Goal: Complete application form: Complete application form

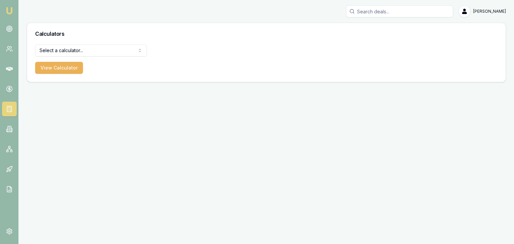
click at [9, 8] on img at bounding box center [9, 11] width 8 height 8
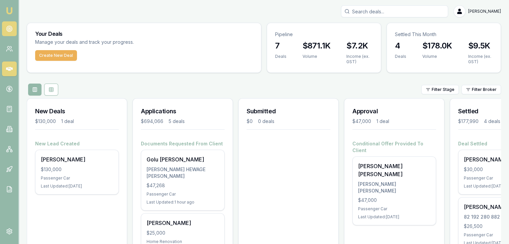
click at [7, 34] on link at bounding box center [9, 28] width 15 height 15
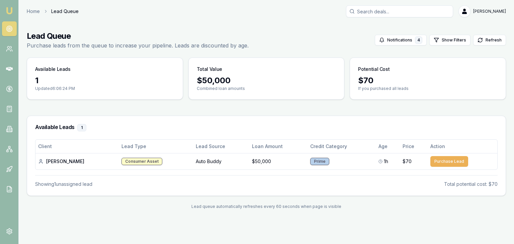
click at [8, 8] on img at bounding box center [9, 11] width 8 height 8
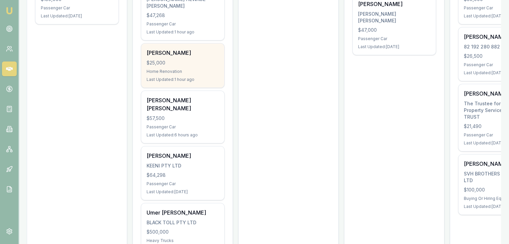
scroll to position [137, 0]
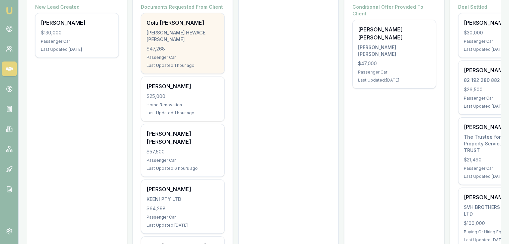
click at [170, 61] on div "Golu [PERSON_NAME] [PERSON_NAME] HEWAGE [PERSON_NAME] $47,268 Passenger Car Las…" at bounding box center [182, 43] width 83 height 60
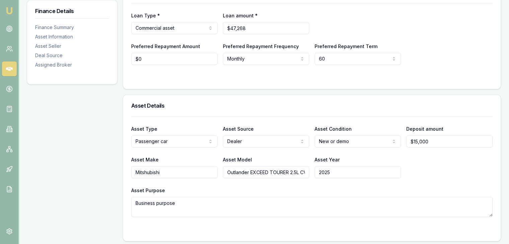
scroll to position [134, 0]
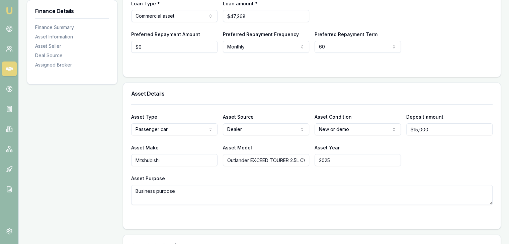
click at [190, 194] on textarea "Business purpose" at bounding box center [312, 195] width 362 height 20
type textarea "B"
click at [150, 194] on textarea "Asset Purpose" at bounding box center [312, 195] width 362 height 20
paste textarea "he asset will be used for bakery operations, specifically for the preparation a…"
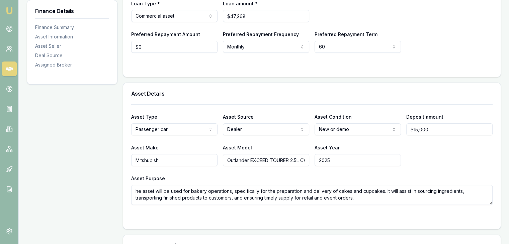
click at [134, 191] on textarea "he asset will be used for bakery operations, specifically for the preparation a…" at bounding box center [312, 195] width 362 height 20
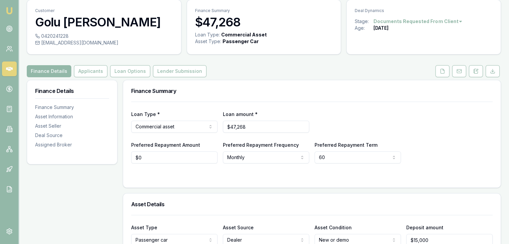
scroll to position [0, 0]
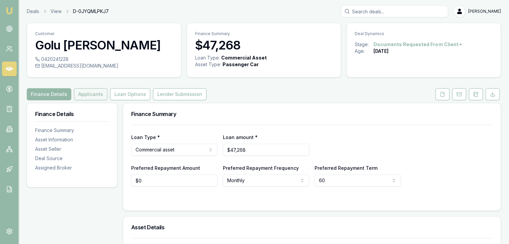
type textarea "The asset will be used for bakery operations, specifically for the preparation …"
click at [87, 95] on button "Applicants" at bounding box center [90, 94] width 33 height 12
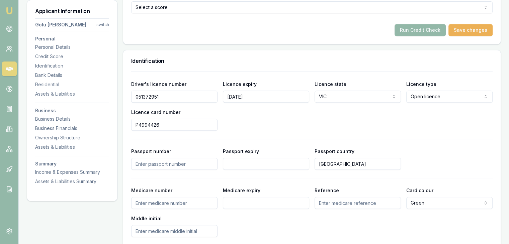
scroll to position [301, 0]
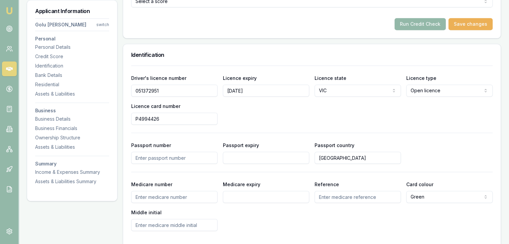
click at [143, 161] on input "Passport number" at bounding box center [174, 158] width 86 height 12
click at [177, 198] on input "Medicare number" at bounding box center [174, 197] width 86 height 12
click at [344, 161] on input "Australia" at bounding box center [358, 158] width 86 height 12
type input "A"
click at [380, 133] on div at bounding box center [312, 133] width 362 height 0
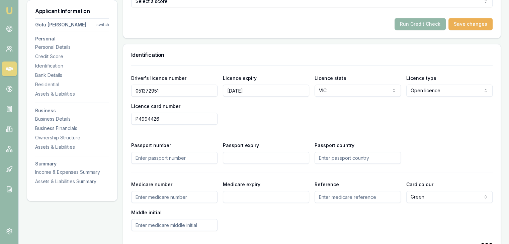
type input "Australia"
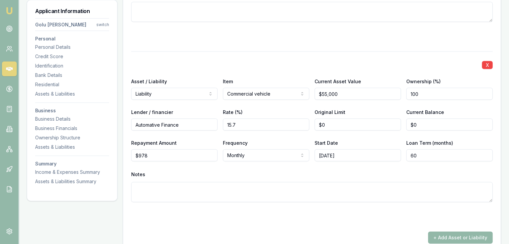
scroll to position [1439, 0]
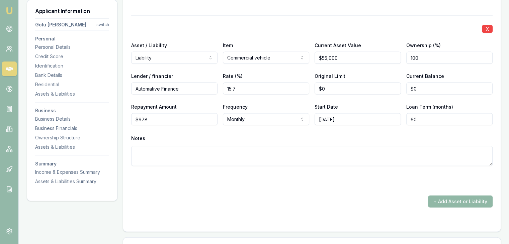
click at [439, 202] on button "+ Add Asset or Liability" at bounding box center [460, 202] width 65 height 12
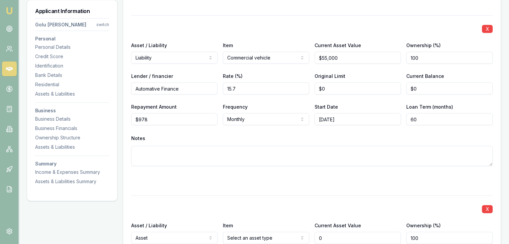
scroll to position [1506, 0]
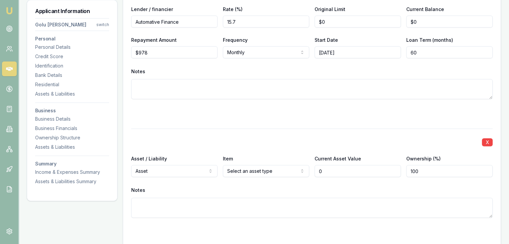
type input "$0"
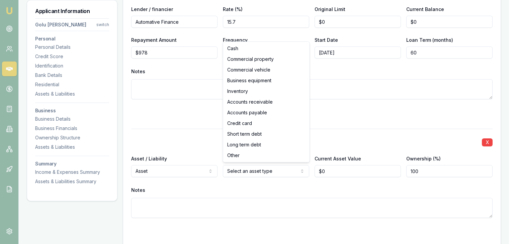
select select "BUSINESS_EQUIPMENT"
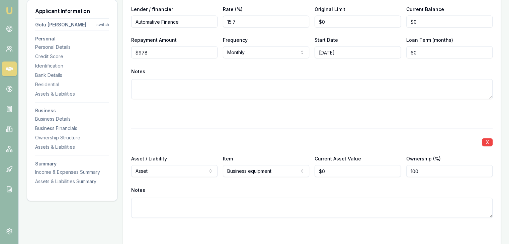
type input "0"
click at [335, 172] on input "0" at bounding box center [358, 171] width 86 height 12
type input "$10,000"
click at [299, 155] on div "Item Business equipment Cash Commercial property Commercial vehicle Business eq…" at bounding box center [266, 166] width 86 height 23
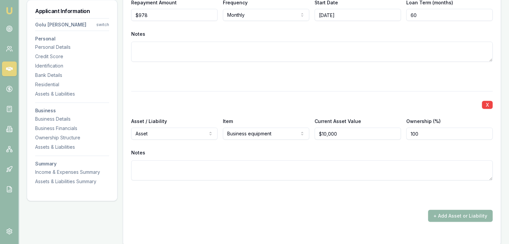
scroll to position [1607, 0]
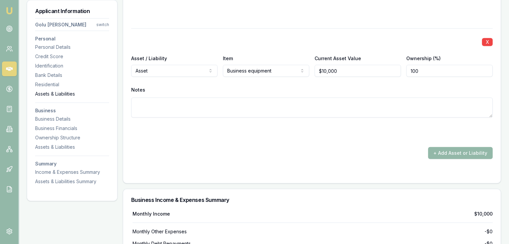
click at [50, 93] on div "Assets & Liabilities" at bounding box center [72, 94] width 74 height 7
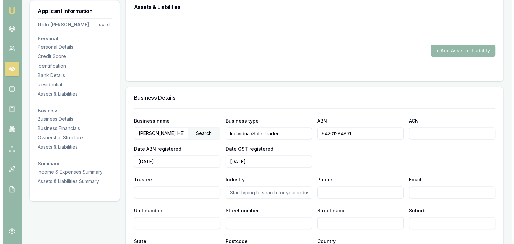
scroll to position [826, 0]
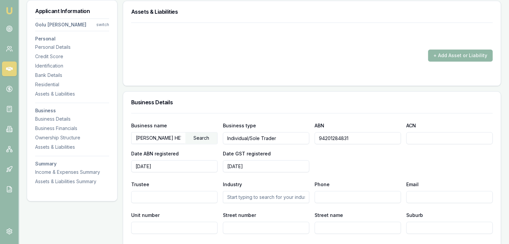
click at [446, 54] on button "+ Add Asset or Liability" at bounding box center [460, 56] width 65 height 12
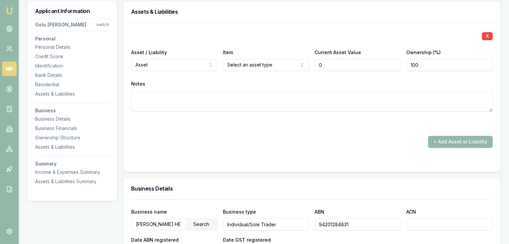
type input "$0"
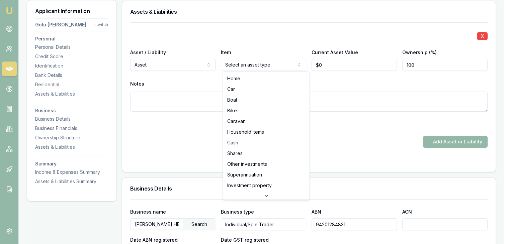
select select "HOUSEHOLD_ITEMS"
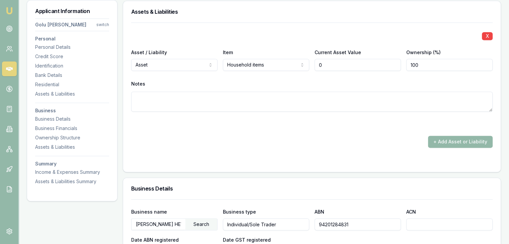
click at [341, 64] on input "0" at bounding box center [358, 65] width 86 height 12
type input "$22,000"
click at [316, 46] on div "X Asset / Liability Asset Asset Liability Item Household items Home Car Boat Bi…" at bounding box center [312, 74] width 362 height 105
click at [424, 64] on input "100" at bounding box center [449, 65] width 86 height 12
click at [439, 143] on button "+ Add Asset or Liability" at bounding box center [460, 142] width 65 height 12
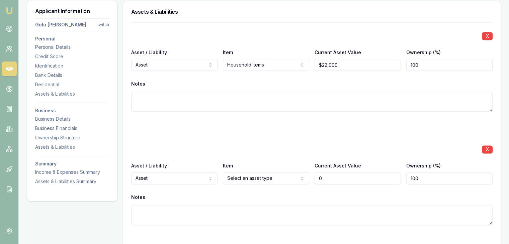
type input "$0"
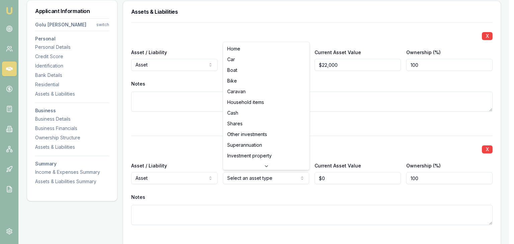
select select "SUPERANNUATION"
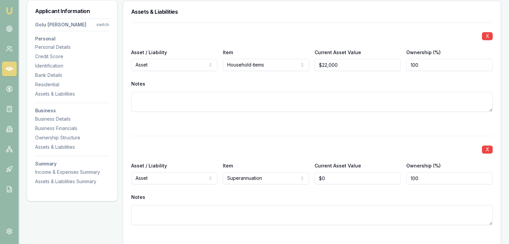
type input "0"
click at [332, 173] on input "0" at bounding box center [358, 178] width 86 height 12
type input "$35,000"
click at [238, 152] on div "X" at bounding box center [312, 148] width 362 height 9
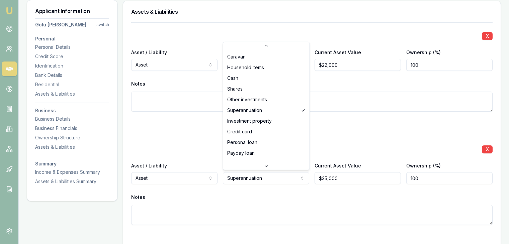
scroll to position [43, 0]
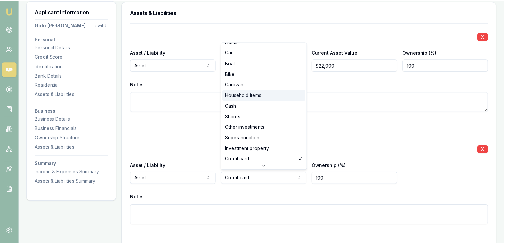
scroll to position [0, 0]
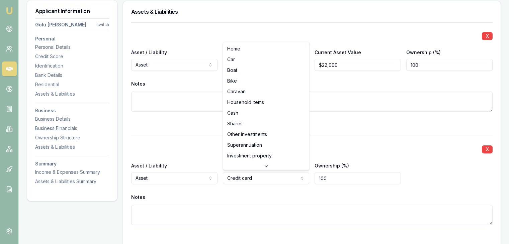
select select "SUPERANNUATION"
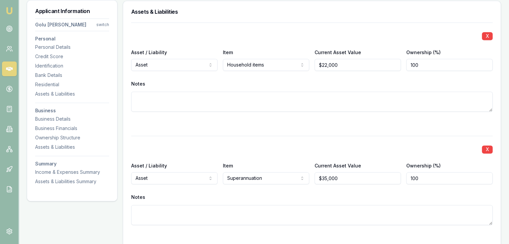
click at [216, 140] on div "X Asset / Liability Asset Asset Liability Item Superannuation Home Car Boat Bik…" at bounding box center [312, 188] width 362 height 105
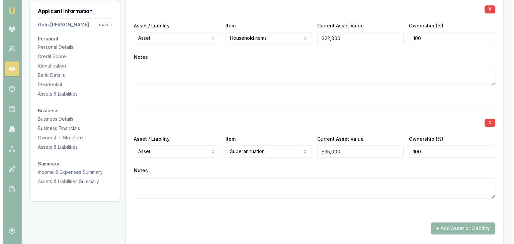
scroll to position [893, 0]
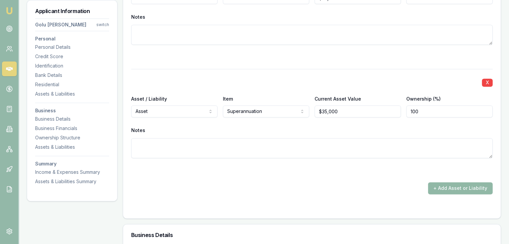
click at [441, 189] on button "+ Add Asset or Liability" at bounding box center [460, 188] width 65 height 12
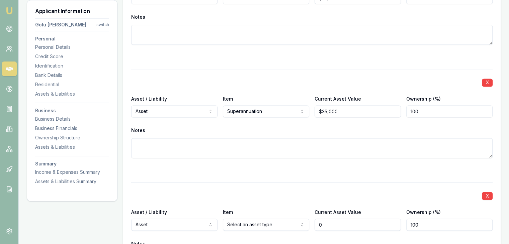
type input "$0"
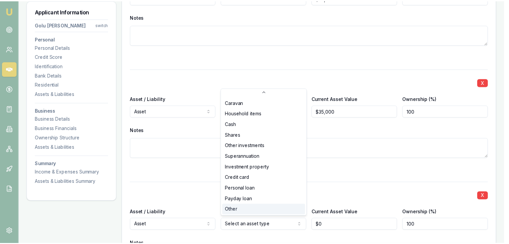
scroll to position [43, 0]
select select "CREDIT_CARD"
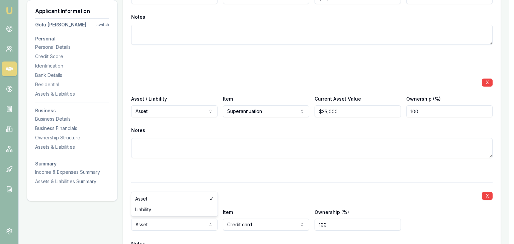
select select "LIABILITY"
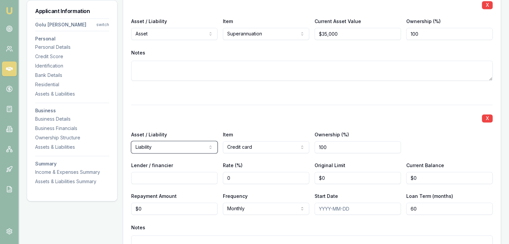
scroll to position [994, 0]
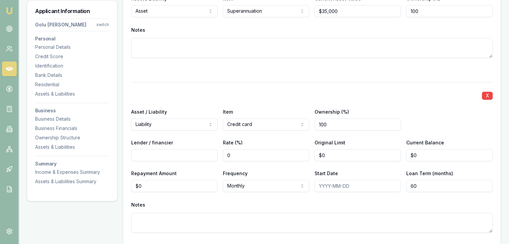
click at [253, 154] on input "0" at bounding box center [266, 155] width 86 height 12
click at [328, 158] on input "0" at bounding box center [358, 155] width 86 height 12
type input "$1,000"
type input "0"
click at [428, 158] on input "0" at bounding box center [449, 155] width 86 height 12
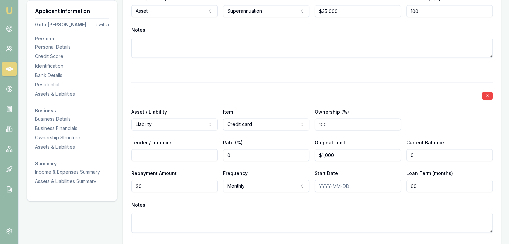
type input "1000"
type input "$0"
click at [341, 153] on input "1000" at bounding box center [358, 155] width 86 height 12
type input "$10,000"
click at [359, 142] on div "Original Limit $10,000" at bounding box center [358, 150] width 86 height 23
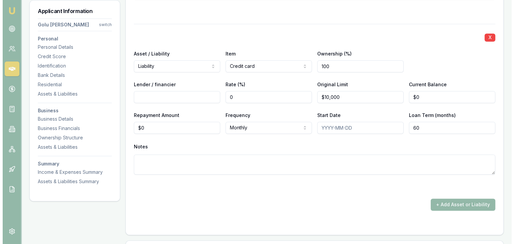
scroll to position [1094, 0]
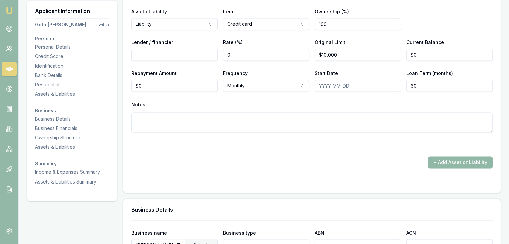
click at [439, 161] on button "+ Add Asset or Liability" at bounding box center [460, 163] width 65 height 12
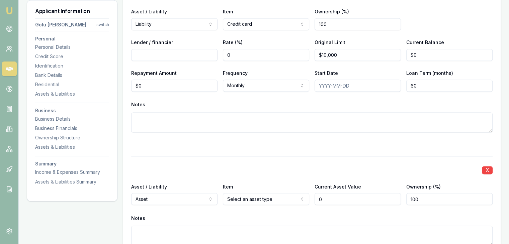
type input "$0"
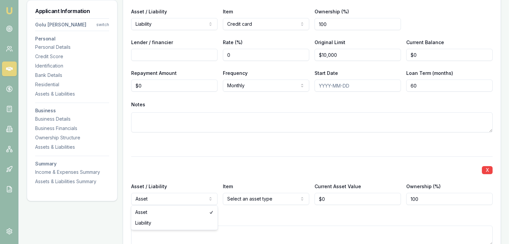
select select "LIABILITY"
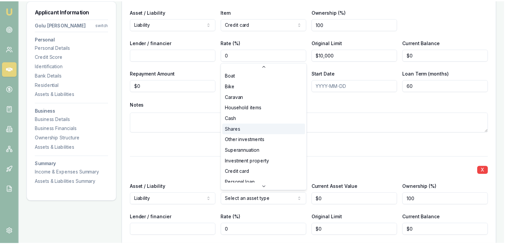
scroll to position [43, 0]
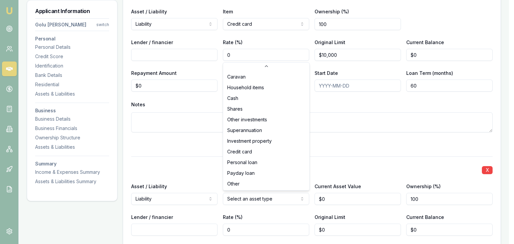
select select "OTHER"
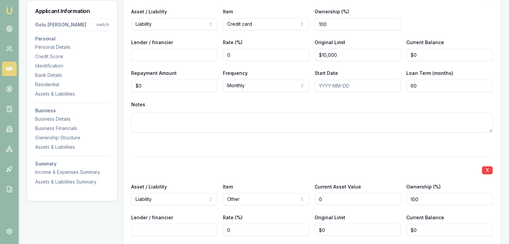
click at [335, 196] on input "0" at bounding box center [358, 199] width 86 height 12
type input "$0"
click at [335, 228] on input "0" at bounding box center [358, 230] width 86 height 12
type input "$800"
click at [356, 157] on div "X Asset / Liability Liability Asset Liability Item Other Home Car Boat Bike Car…" at bounding box center [312, 240] width 362 height 167
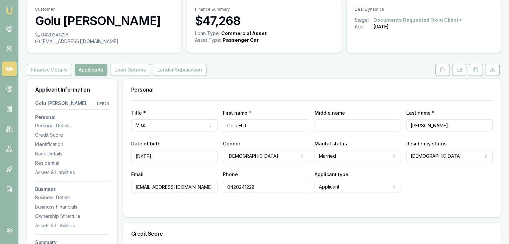
scroll to position [0, 0]
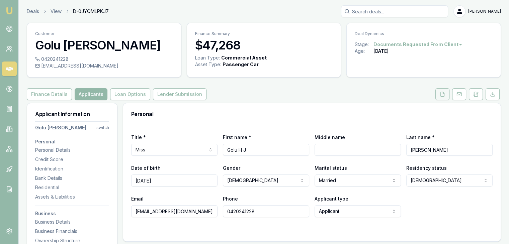
click at [445, 98] on button at bounding box center [443, 94] width 14 height 12
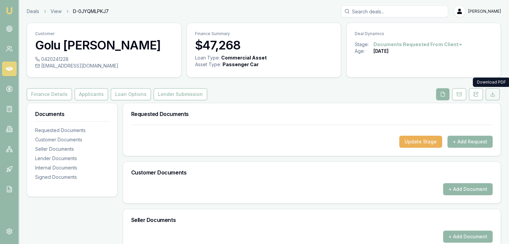
click at [494, 94] on icon at bounding box center [492, 94] width 5 height 5
click at [90, 94] on button "Applicants" at bounding box center [91, 94] width 33 height 12
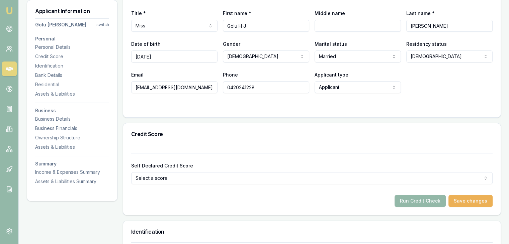
scroll to position [201, 0]
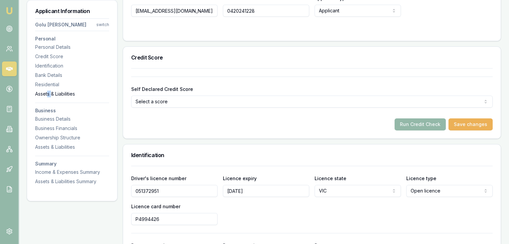
click at [51, 93] on div "Assets & Liabilities" at bounding box center [72, 94] width 74 height 7
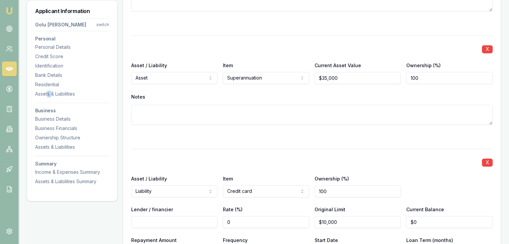
scroll to position [960, 0]
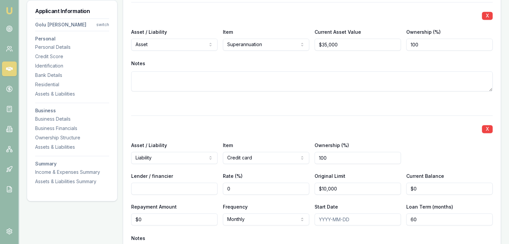
drag, startPoint x: 193, startPoint y: 188, endPoint x: 190, endPoint y: 190, distance: 3.6
click at [192, 189] on input "Lender / financier" at bounding box center [174, 189] width 86 height 12
type input "latitude Financial"
click at [384, 131] on div "X" at bounding box center [312, 128] width 362 height 9
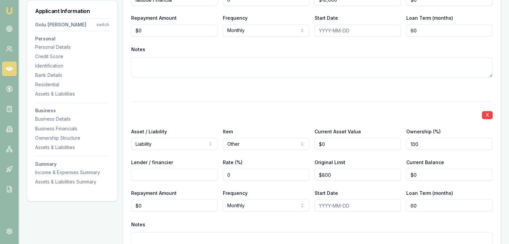
scroll to position [1161, 0]
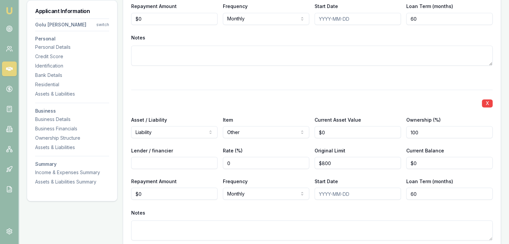
click at [182, 167] on input "Lender / financier" at bounding box center [174, 163] width 86 height 12
type input "CBA"
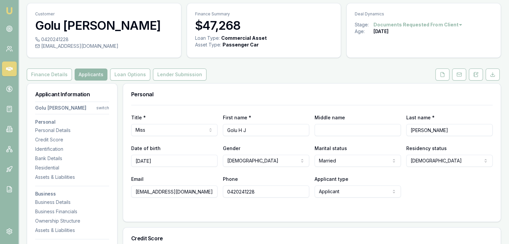
scroll to position [0, 0]
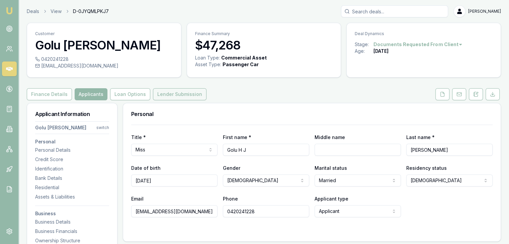
click at [189, 96] on button "Lender Submission" at bounding box center [180, 94] width 54 height 12
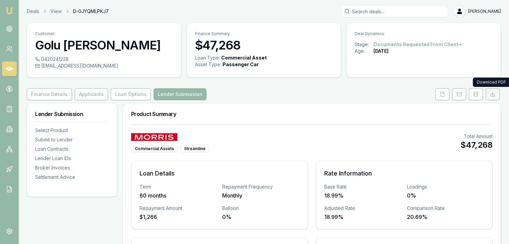
click at [490, 94] on icon at bounding box center [492, 94] width 5 height 5
